Goal: Task Accomplishment & Management: Use online tool/utility

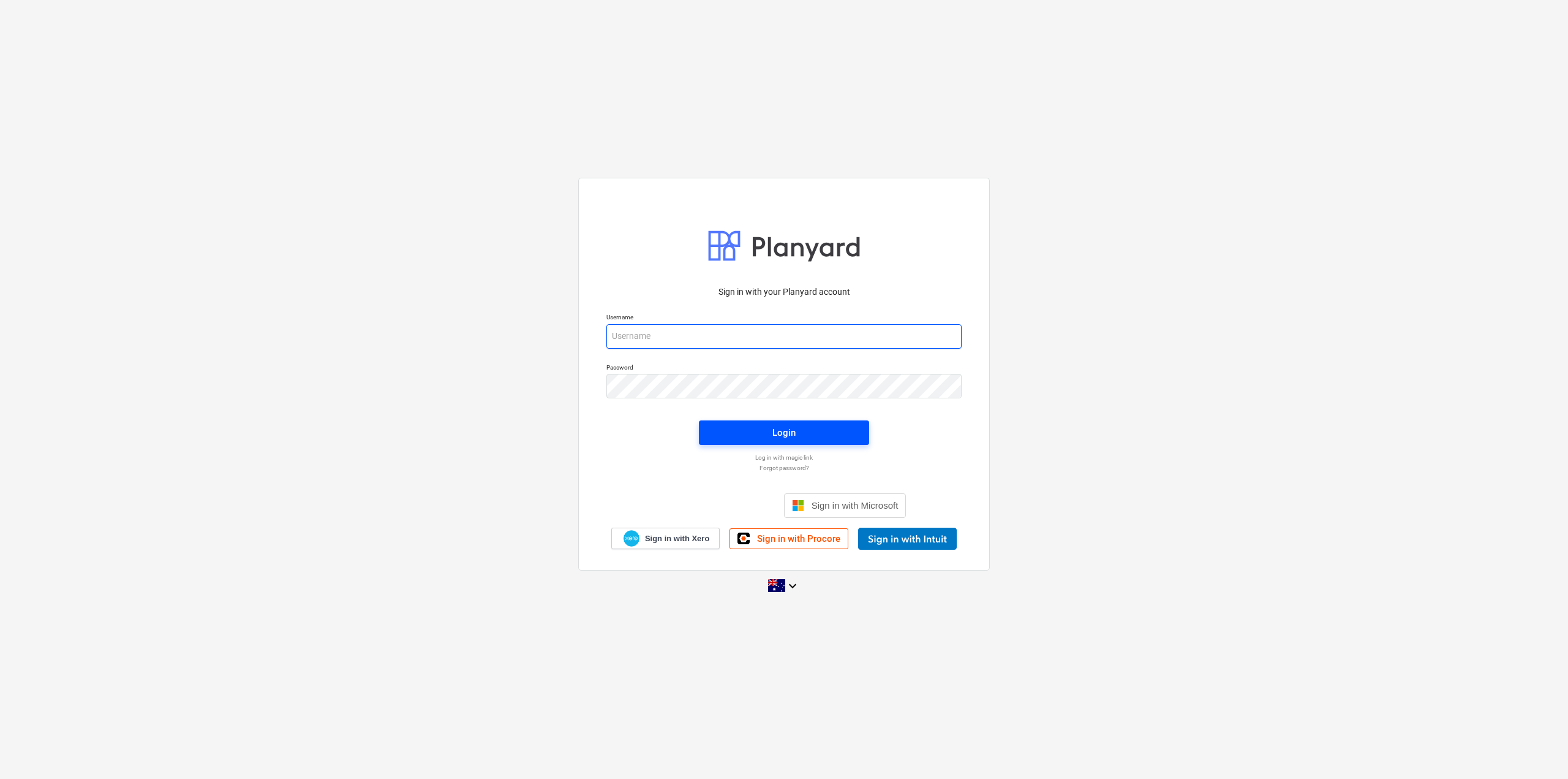
type input "[EMAIL_ADDRESS][DOMAIN_NAME]"
click at [724, 426] on span "Login" at bounding box center [783, 433] width 141 height 16
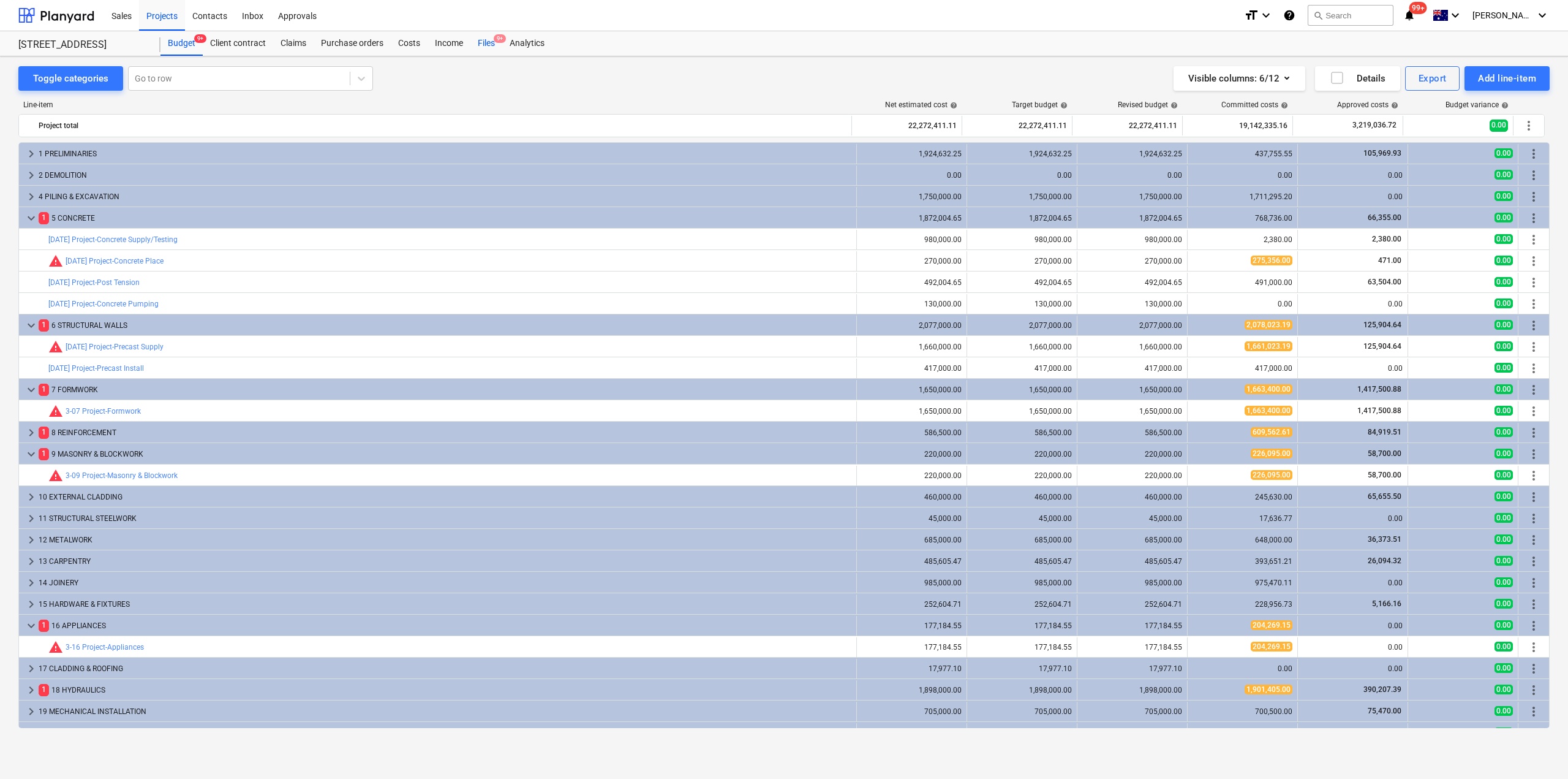
click at [480, 50] on div "Files 9+" at bounding box center [486, 43] width 32 height 24
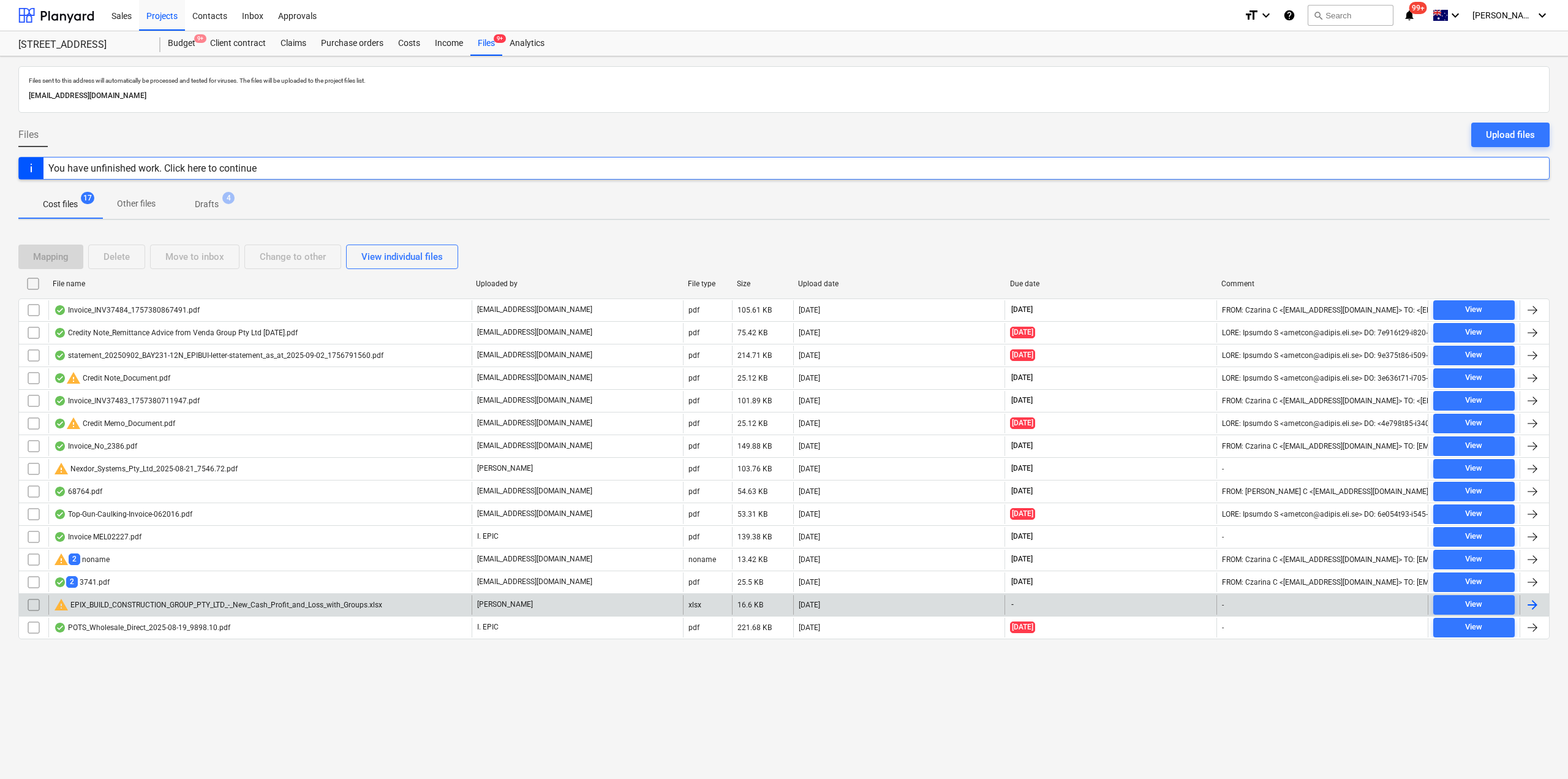
click at [239, 613] on div "warning EPIX_BUILD_CONSTRUCTION_GROUP_PTY_LTD_-_New_Cash_Profit_and_Loss_with_G…" at bounding box center [260, 605] width 423 height 20
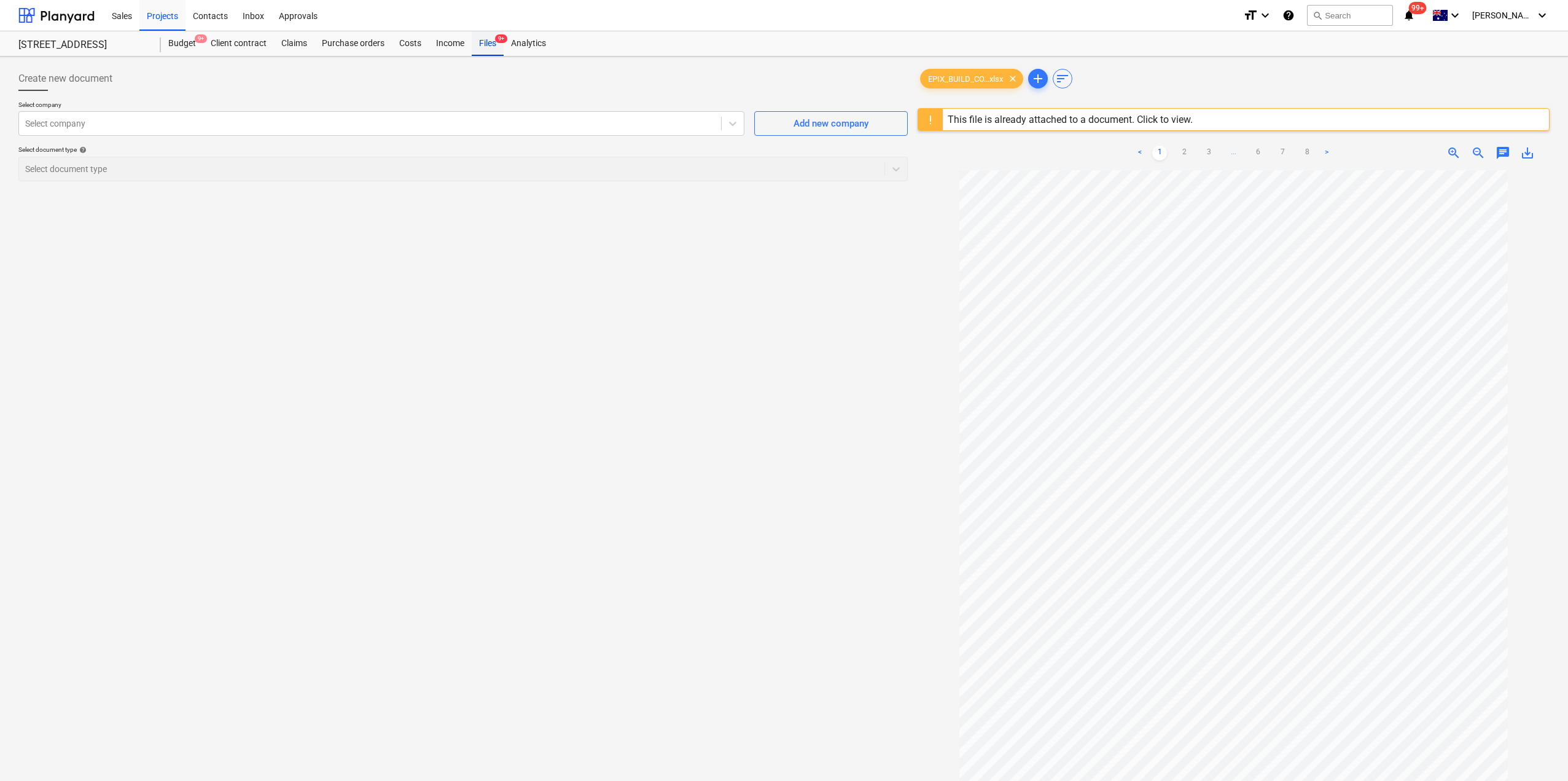
click at [489, 40] on div "Files 9+" at bounding box center [488, 43] width 32 height 24
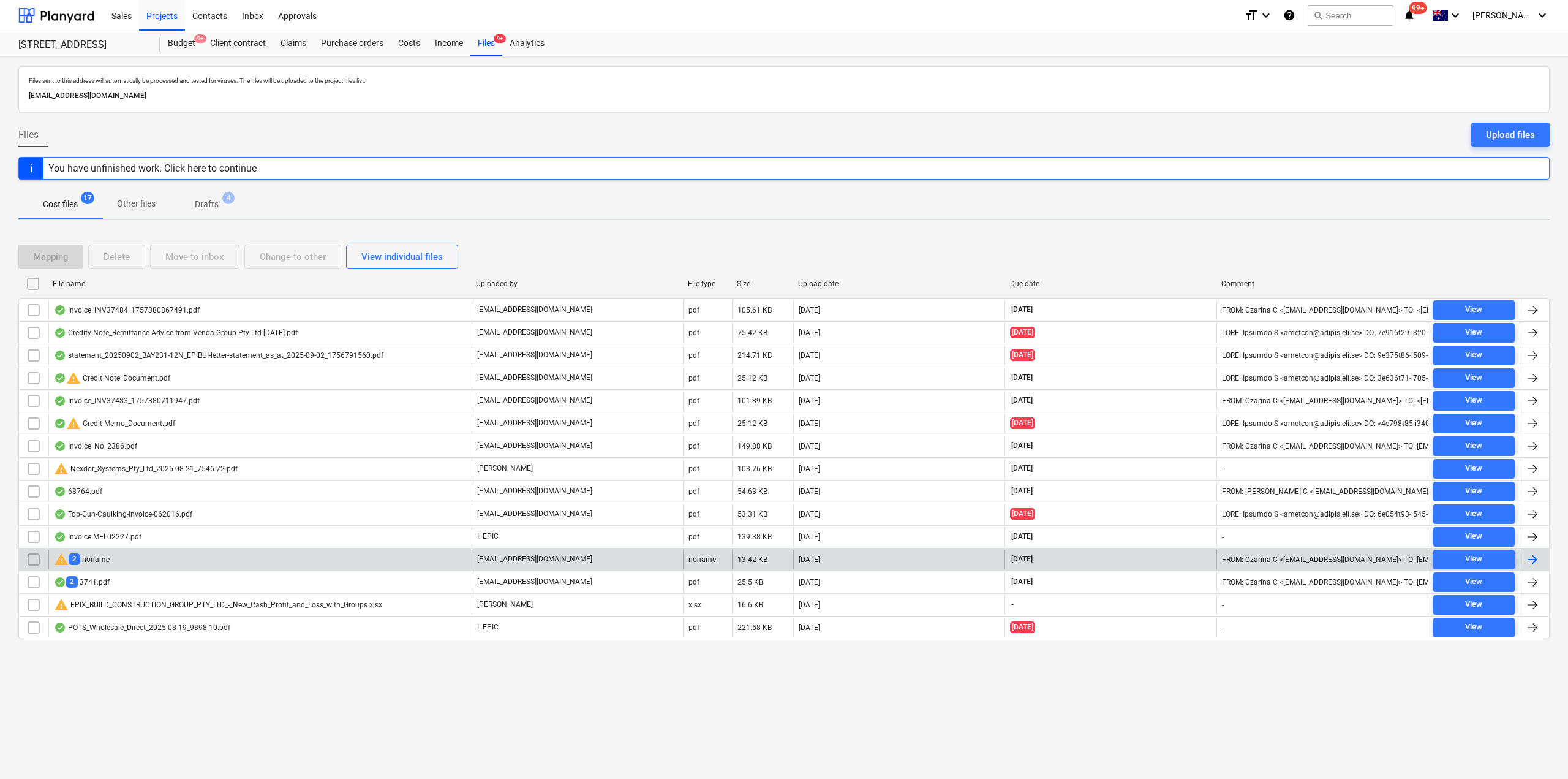
click at [163, 556] on div "warning 2 noname" at bounding box center [260, 559] width 423 height 20
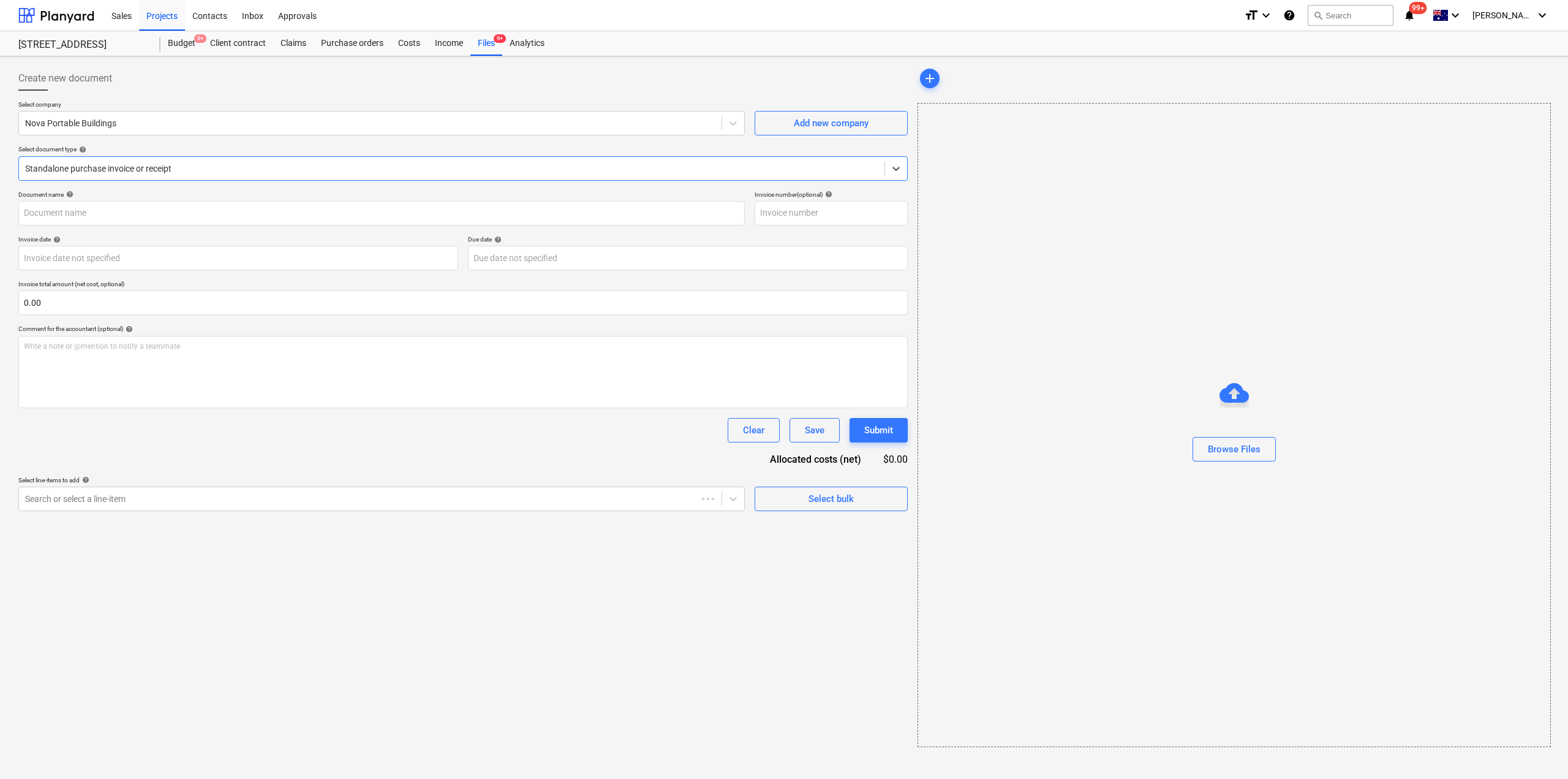
type input "3740"
type input "[DATE]"
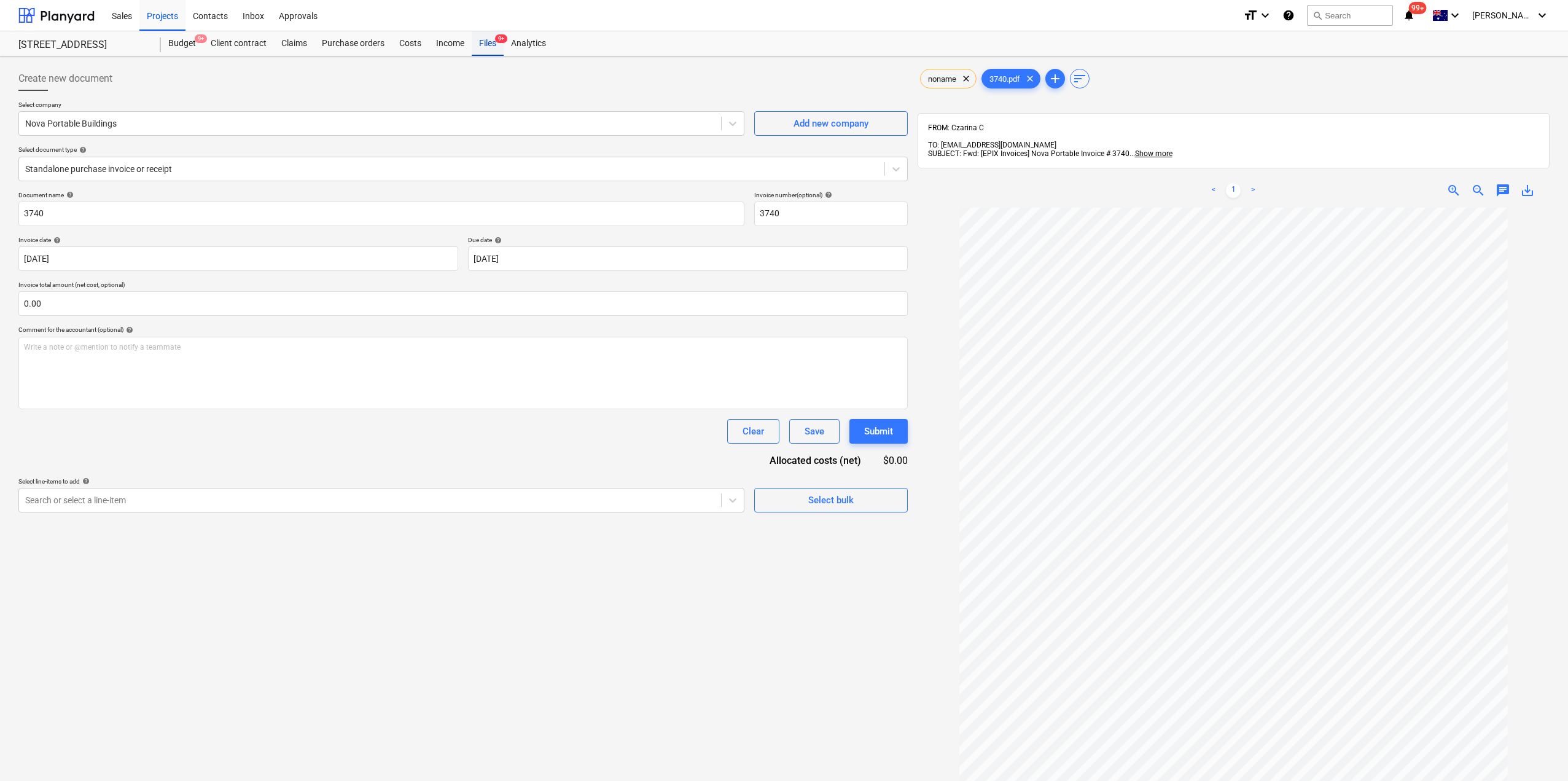
click at [489, 38] on div "Files 9+" at bounding box center [488, 43] width 32 height 24
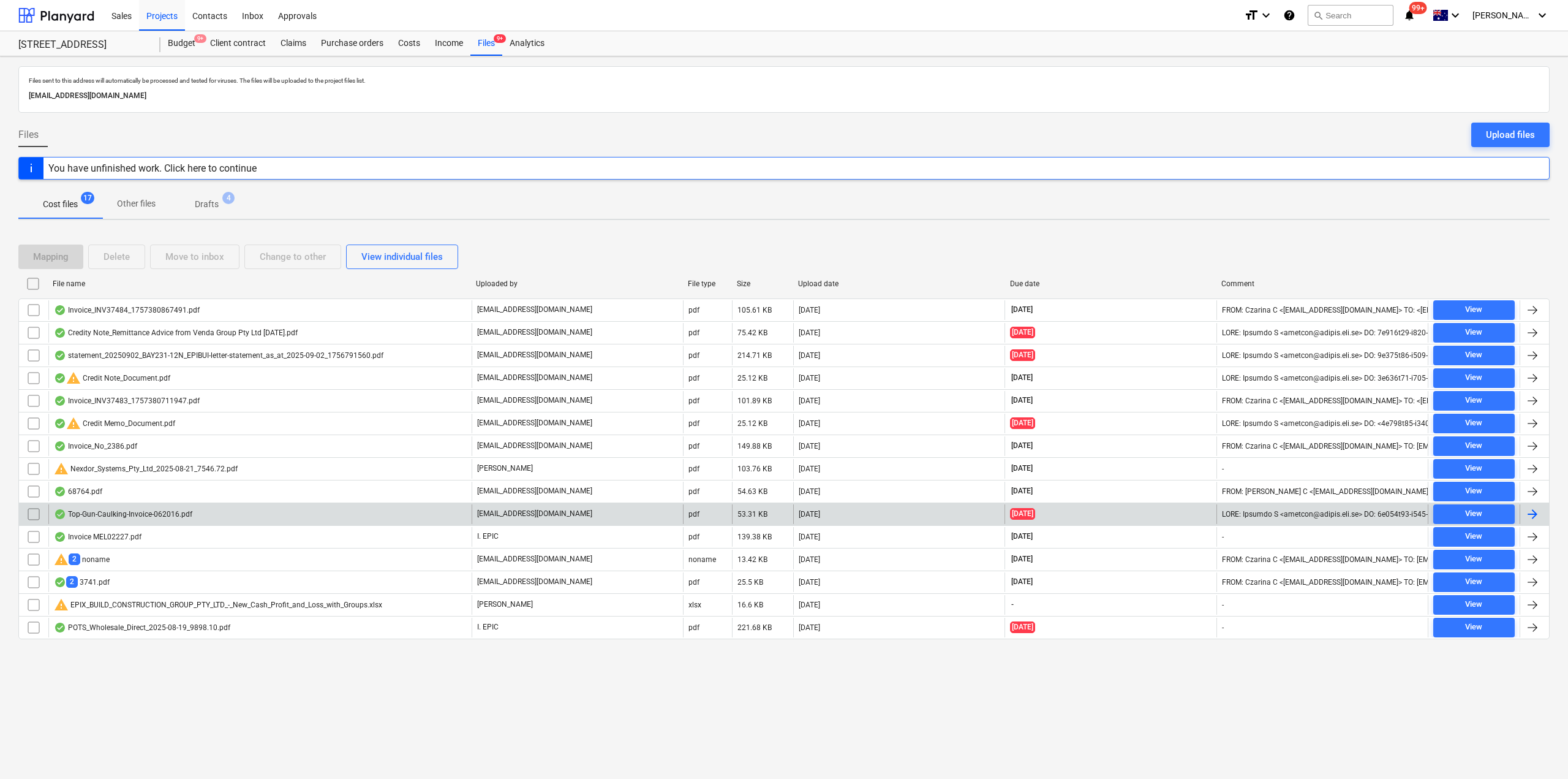
click at [125, 532] on div "Invoice MEL02227.pdf" at bounding box center [98, 537] width 88 height 10
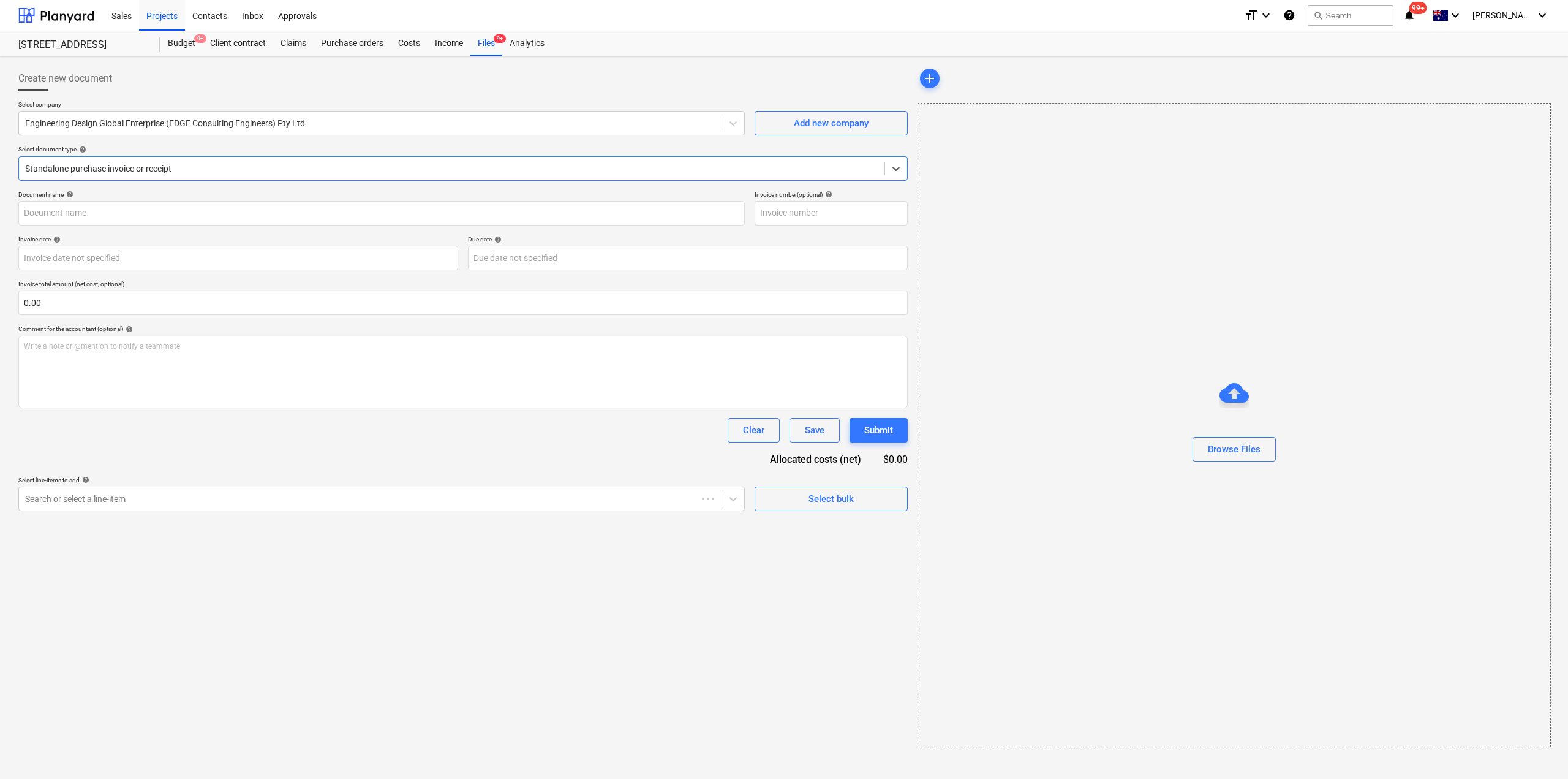
type input "MELO2227"
type input "[DATE]"
